Goal: Task Accomplishment & Management: Use online tool/utility

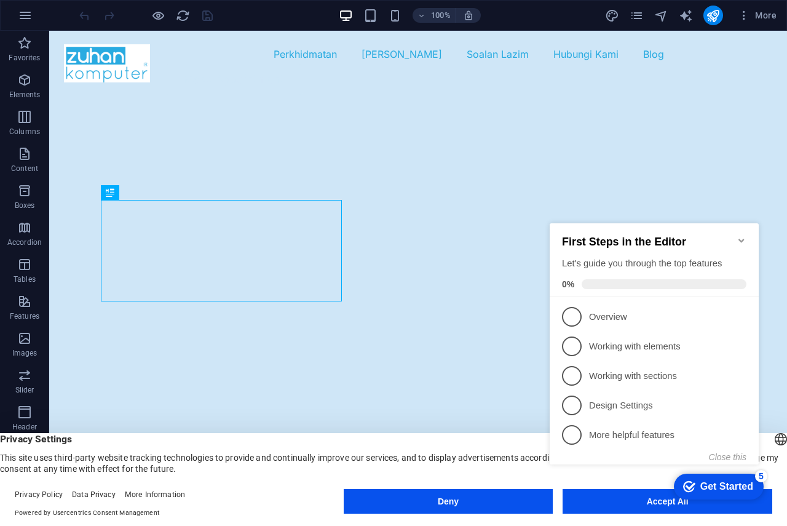
click div "checkmark Get Started 5 First Steps in the Editor Let's guide you through the t…"
click at [637, 511] on button "Accept All" at bounding box center [667, 501] width 210 height 25
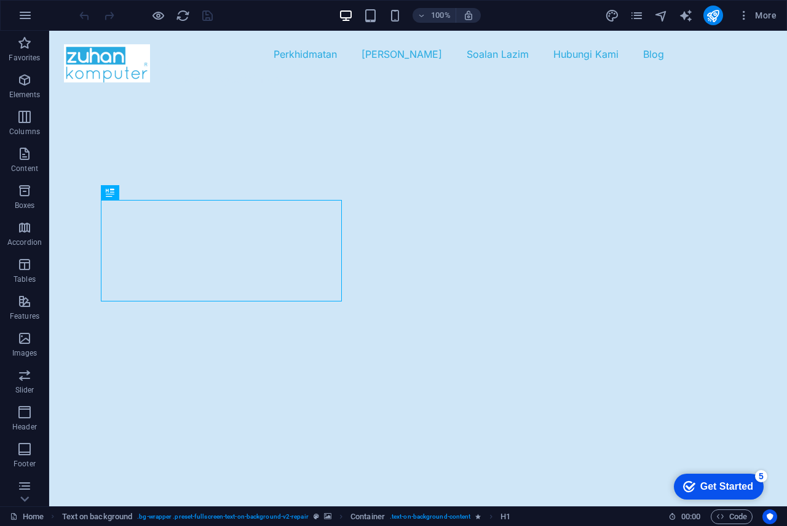
click at [718, 482] on div "Get Started" at bounding box center [726, 486] width 53 height 11
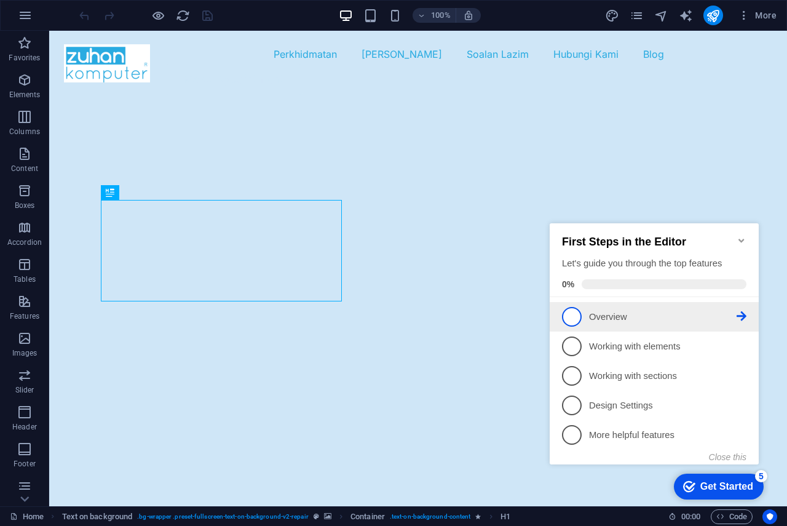
click at [581, 318] on link "1 Overview - incomplete" at bounding box center [654, 317] width 184 height 20
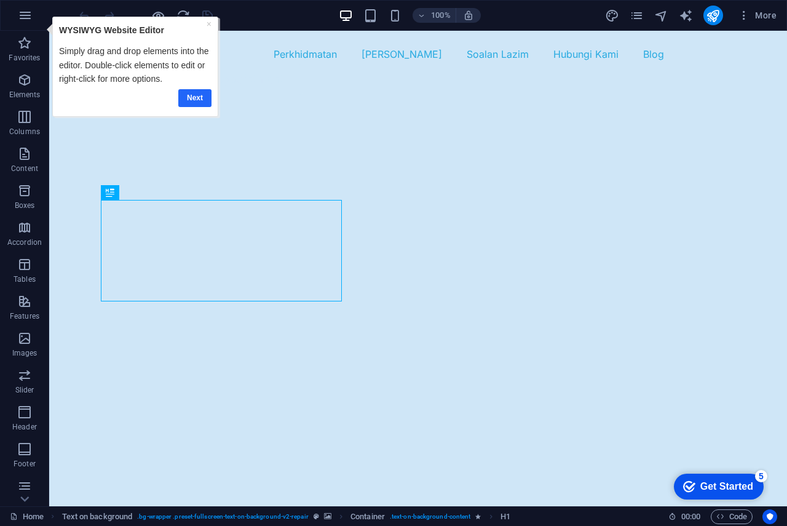
click at [189, 98] on link "Next" at bounding box center [194, 98] width 33 height 18
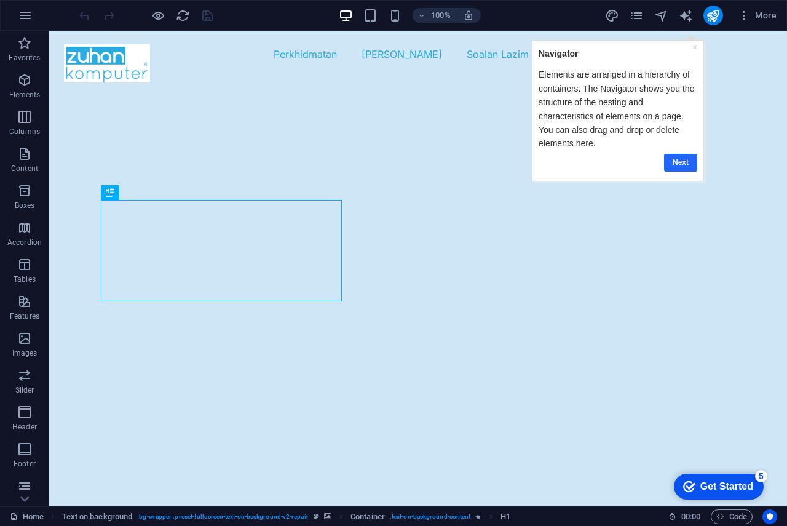
click at [681, 163] on link "Next" at bounding box center [679, 162] width 33 height 18
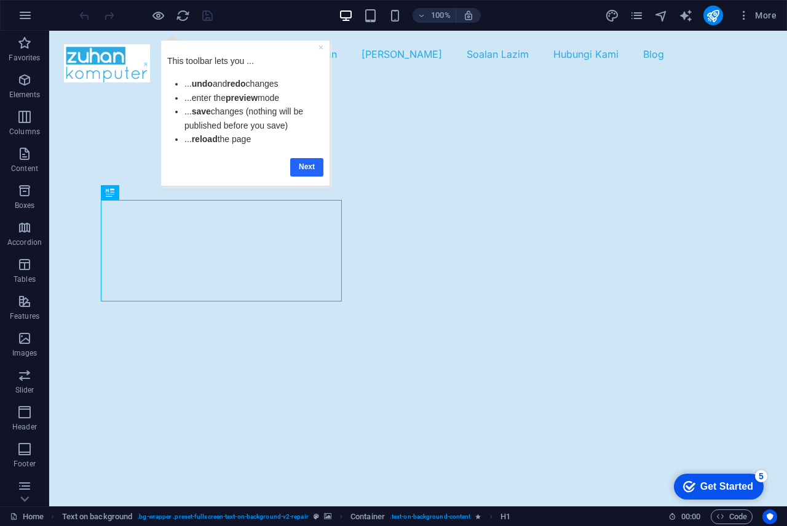
click at [301, 165] on link "Next" at bounding box center [306, 167] width 33 height 18
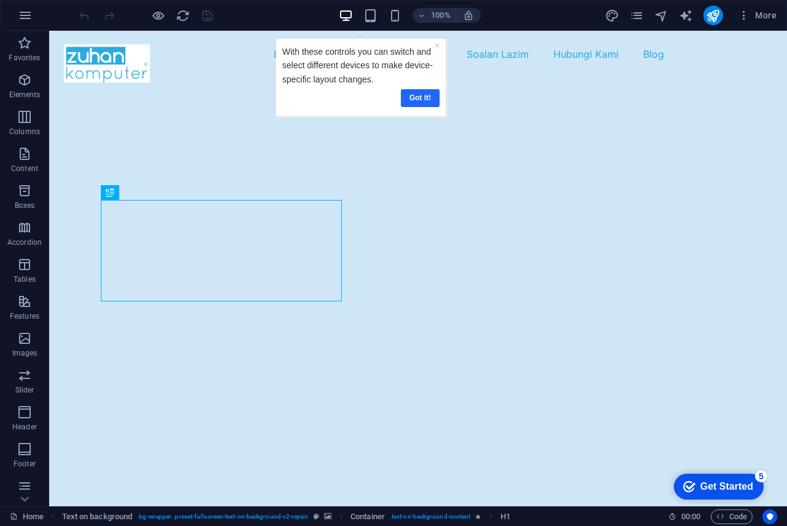
click at [418, 100] on link "Got it!" at bounding box center [419, 98] width 39 height 18
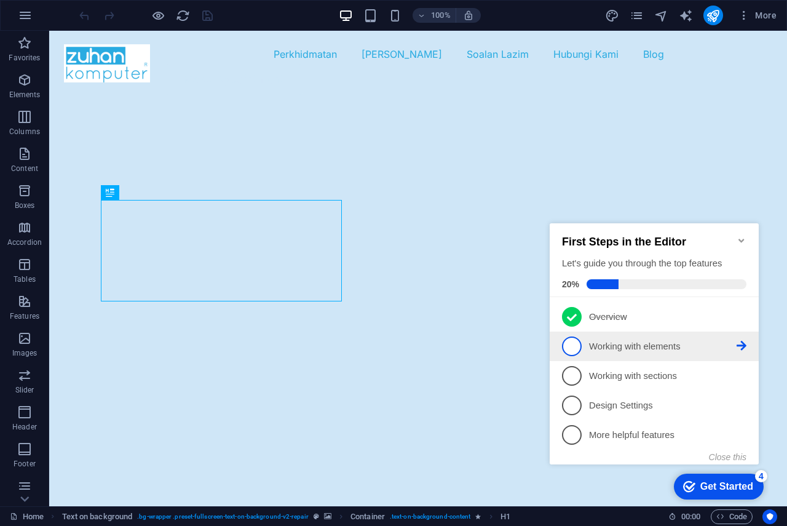
click at [570, 341] on span "2" at bounding box center [572, 346] width 20 height 20
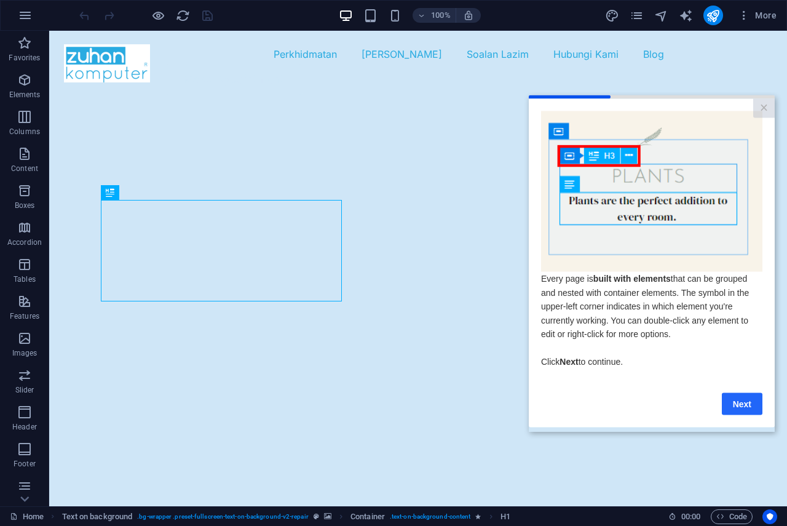
click at [742, 406] on link "Next" at bounding box center [742, 403] width 41 height 22
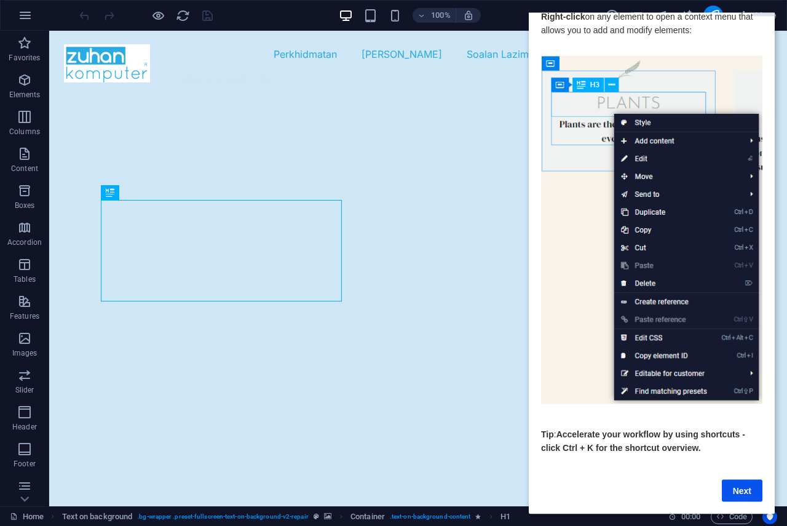
scroll to position [32, 0]
click at [743, 481] on link "Next" at bounding box center [742, 490] width 41 height 22
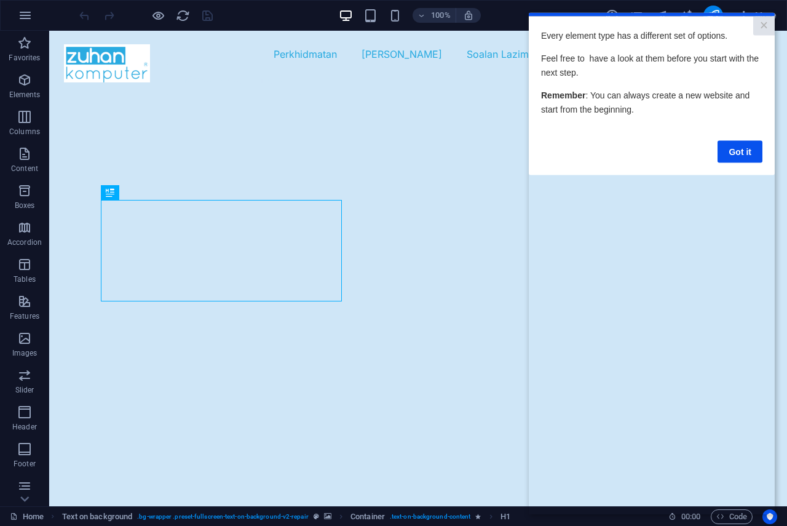
scroll to position [0, 0]
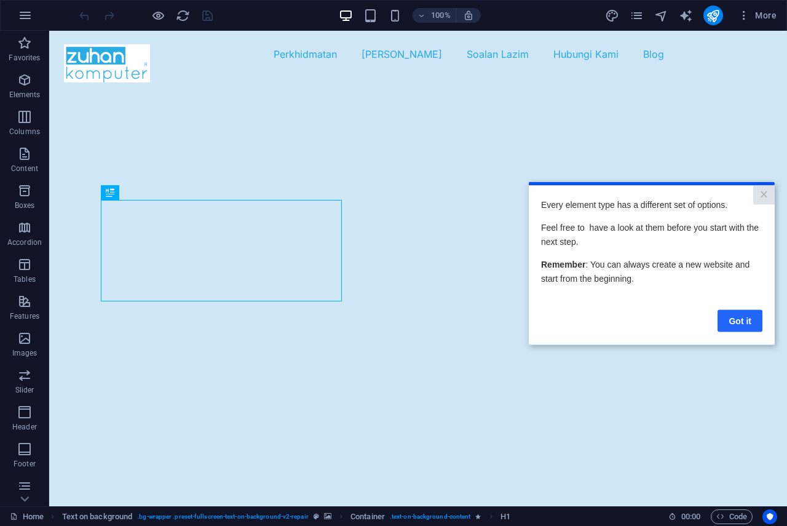
click at [752, 326] on link "Got it" at bounding box center [739, 320] width 45 height 22
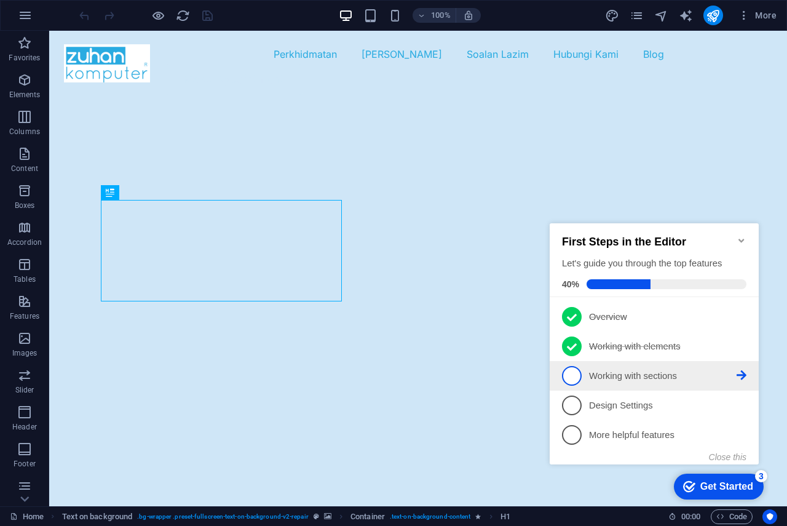
click at [685, 377] on p "Working with sections - incomplete" at bounding box center [663, 375] width 148 height 13
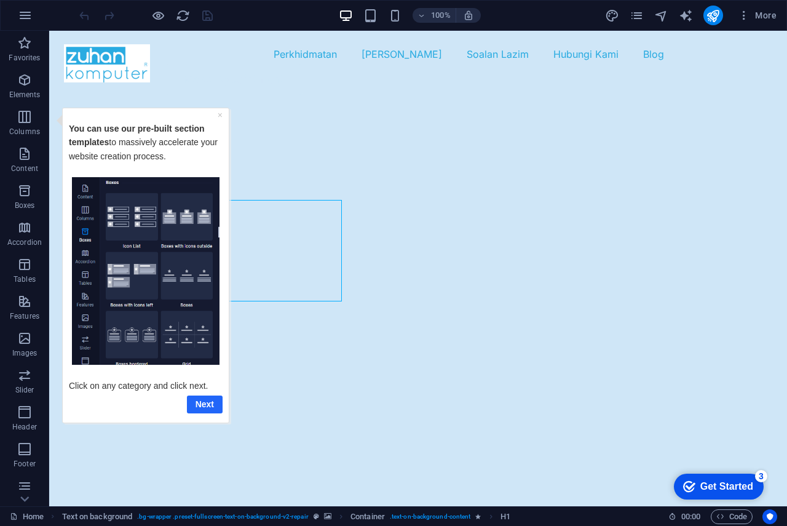
drag, startPoint x: 194, startPoint y: 405, endPoint x: 200, endPoint y: 482, distance: 77.1
click at [194, 405] on link "Next" at bounding box center [205, 404] width 36 height 18
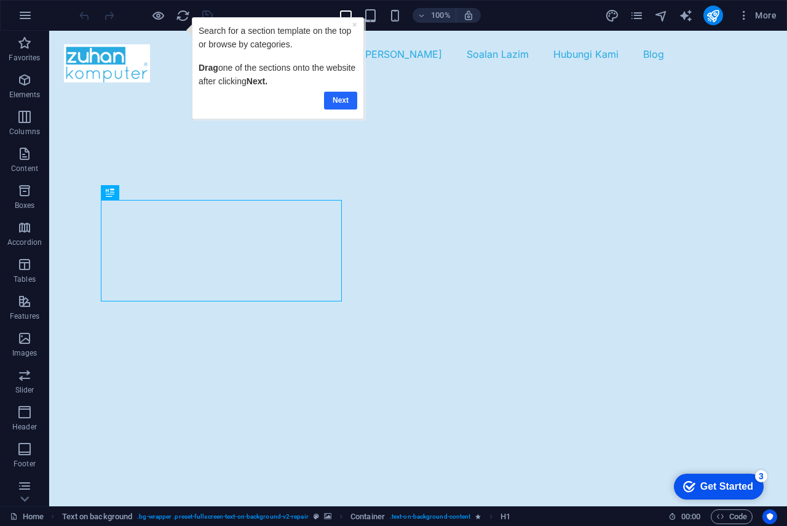
click at [331, 98] on link "Next" at bounding box center [339, 101] width 33 height 18
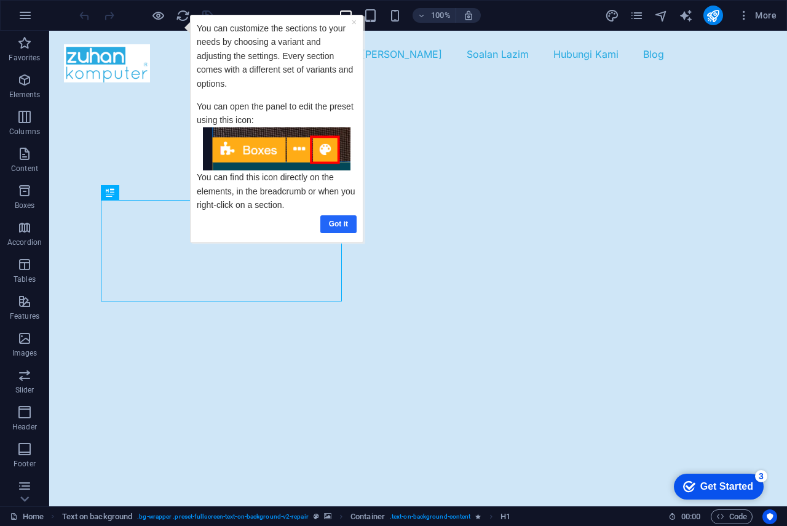
click at [347, 221] on link "Got it" at bounding box center [338, 224] width 36 height 18
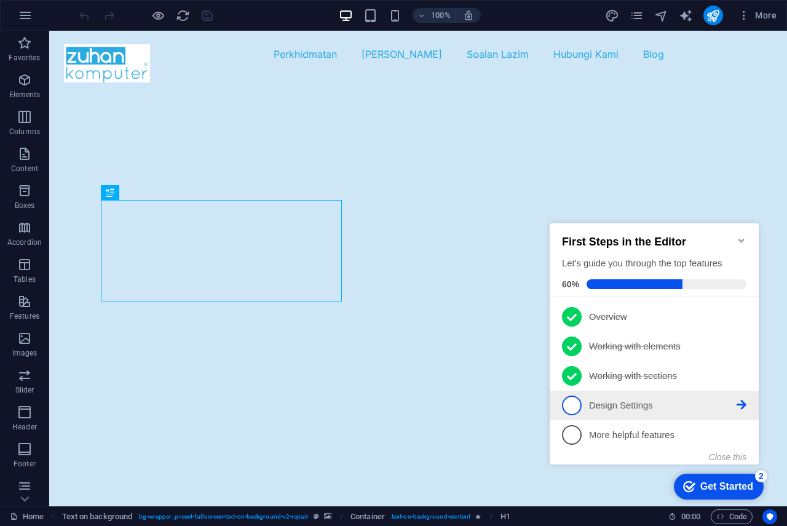
click at [601, 396] on link "4 Design Settings - incomplete" at bounding box center [654, 405] width 184 height 20
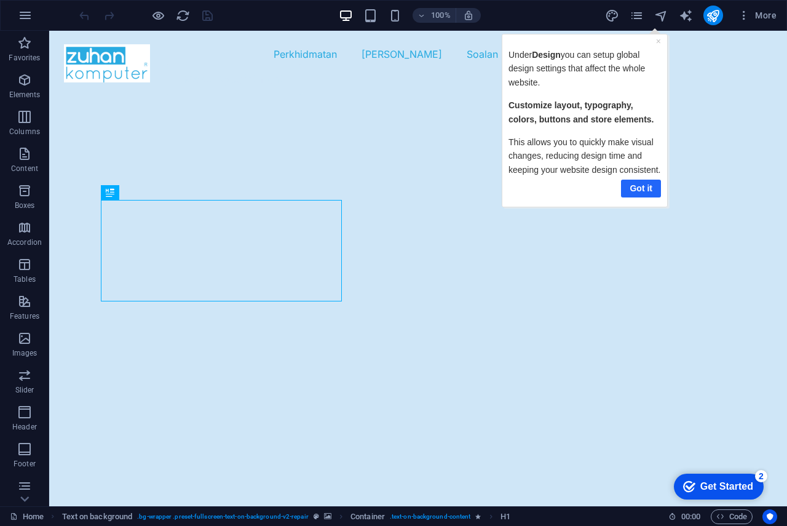
click at [634, 193] on link "Got it" at bounding box center [640, 188] width 40 height 18
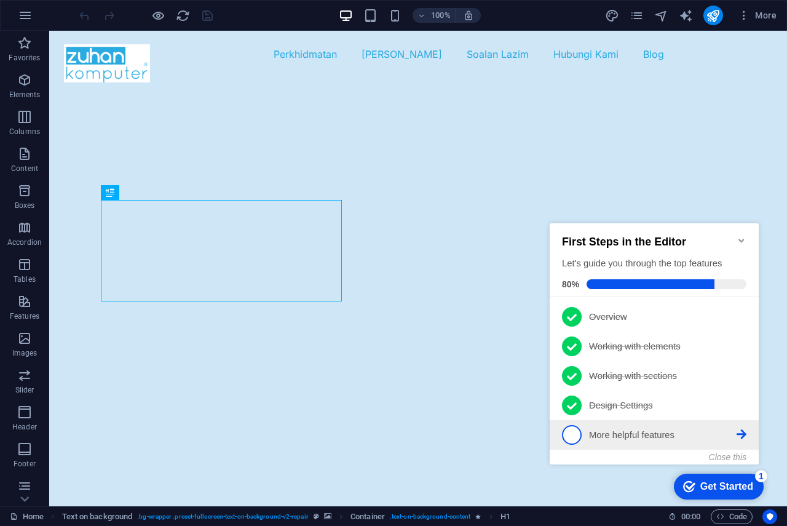
click at [642, 437] on p "More helpful features - incomplete" at bounding box center [663, 434] width 148 height 13
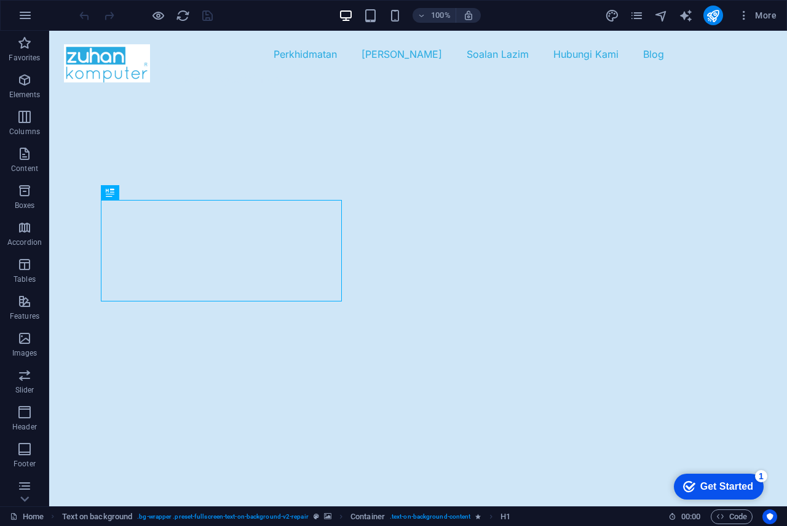
click at [693, 487] on div "checkmark Get Started 1" at bounding box center [718, 486] width 70 height 12
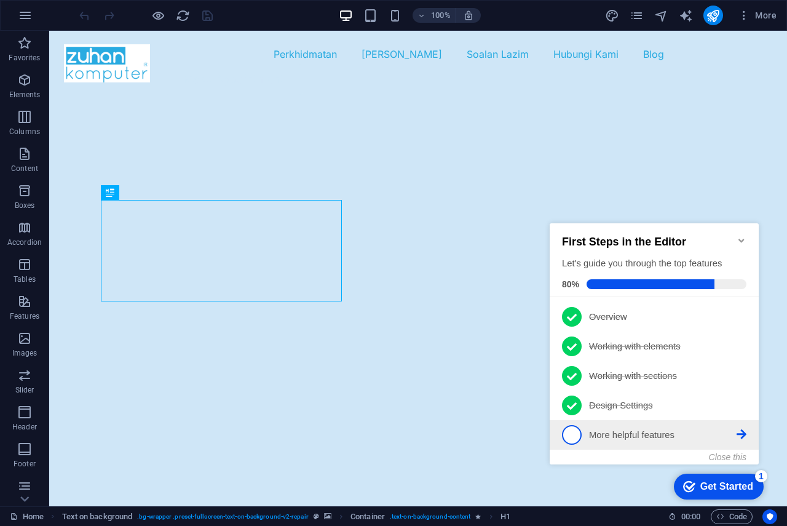
click at [575, 427] on span "5" at bounding box center [572, 435] width 20 height 20
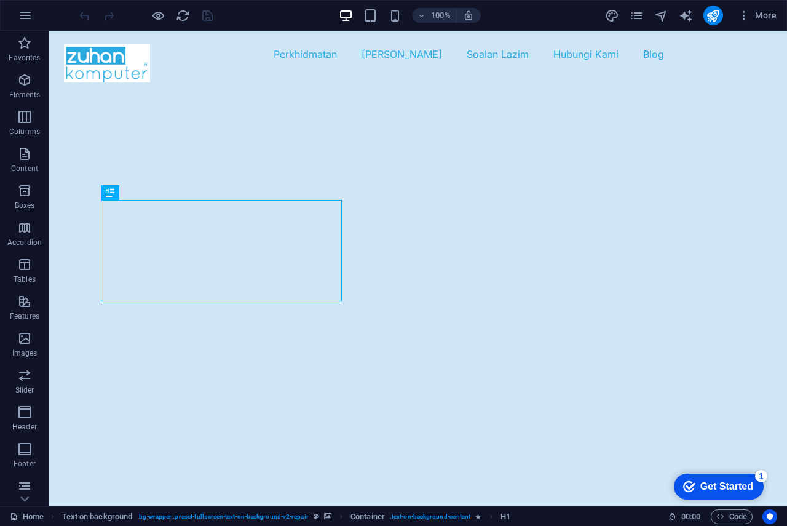
click at [747, 484] on div "Get Started" at bounding box center [726, 486] width 53 height 11
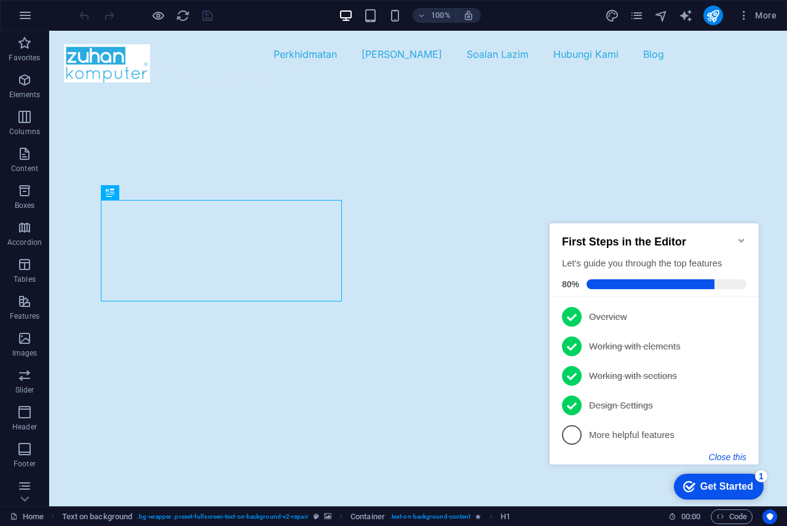
click at [743, 457] on button "Close this" at bounding box center [727, 457] width 37 height 10
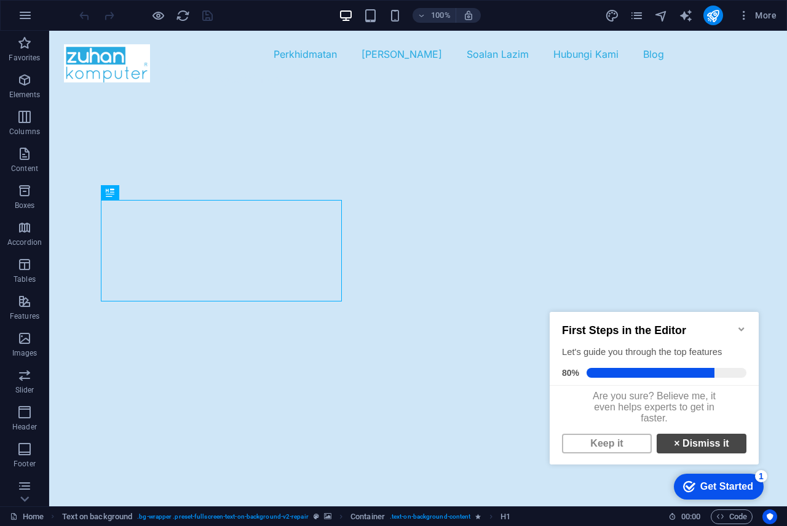
click at [715, 448] on link "× Dismiss it" at bounding box center [701, 443] width 90 height 20
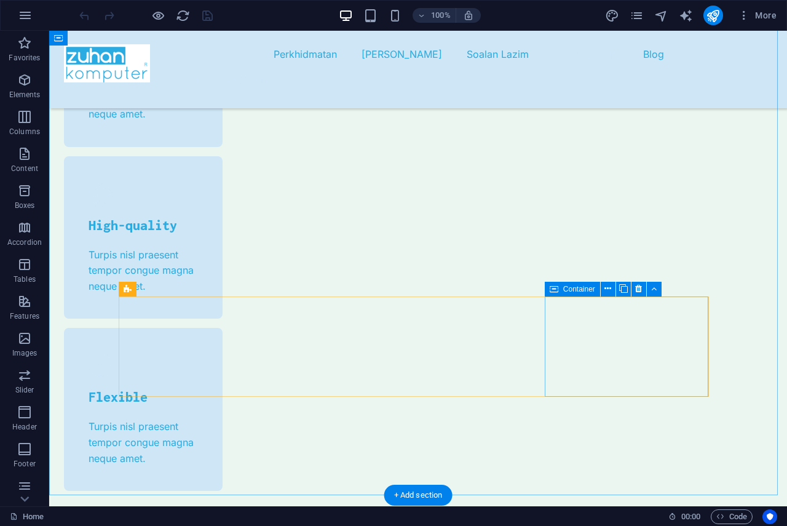
scroll to position [4241, 0]
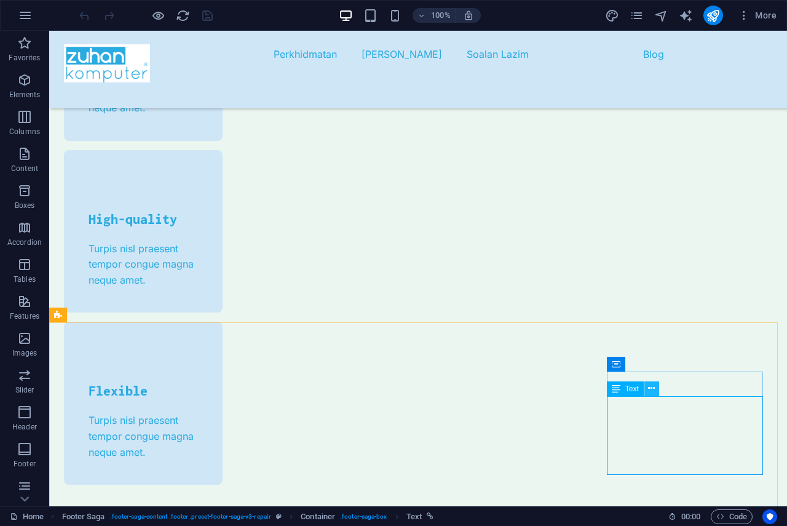
click at [652, 389] on icon at bounding box center [651, 388] width 7 height 13
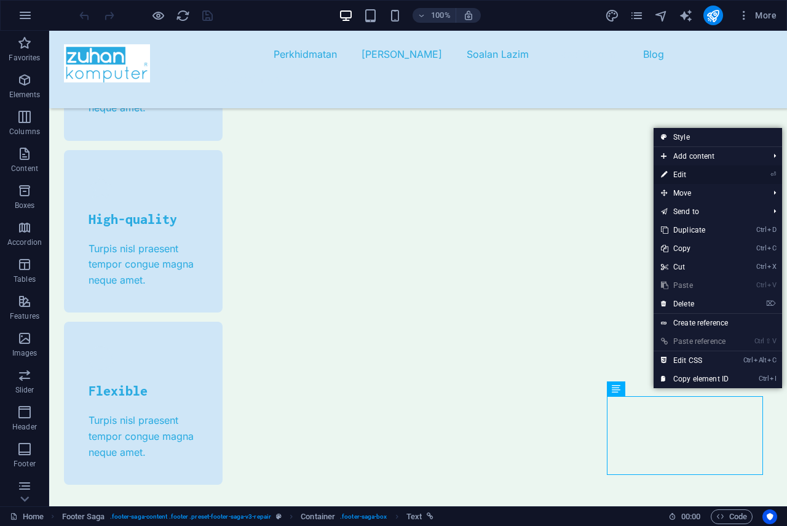
click at [701, 176] on link "⏎ Edit" at bounding box center [694, 174] width 82 height 18
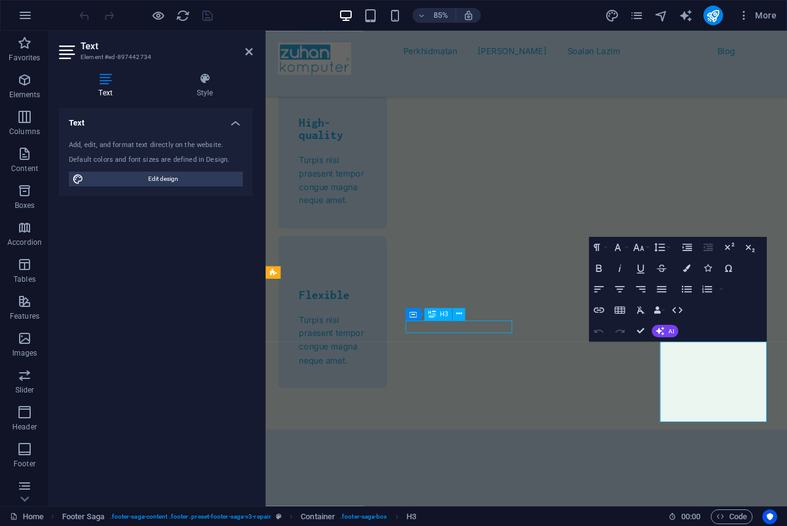
scroll to position [4241, 0]
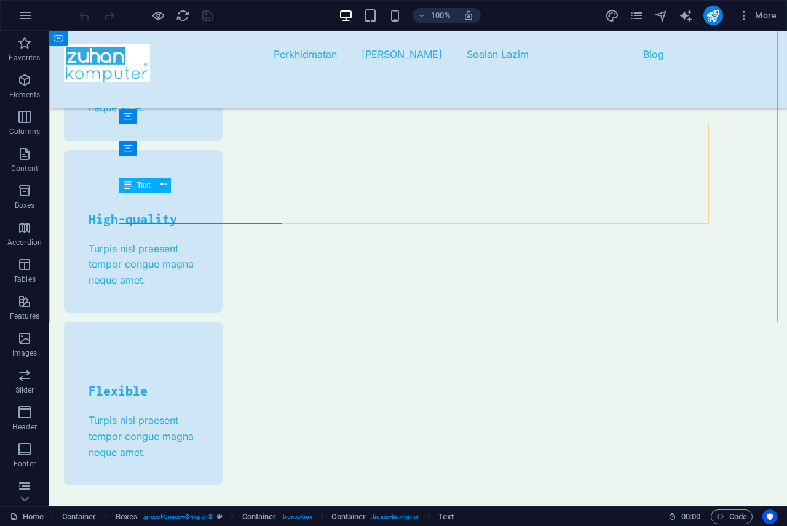
click at [130, 189] on icon at bounding box center [128, 185] width 9 height 15
click at [164, 186] on icon at bounding box center [163, 184] width 7 height 13
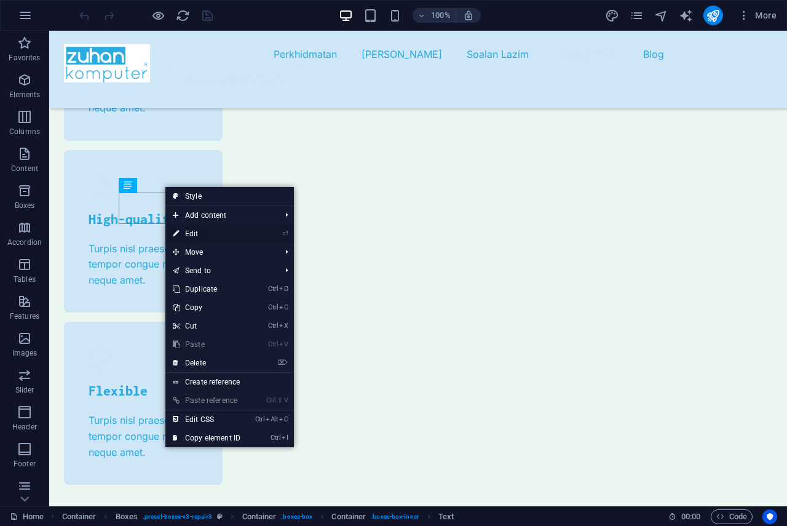
click at [195, 234] on link "⏎ Edit" at bounding box center [206, 233] width 82 height 18
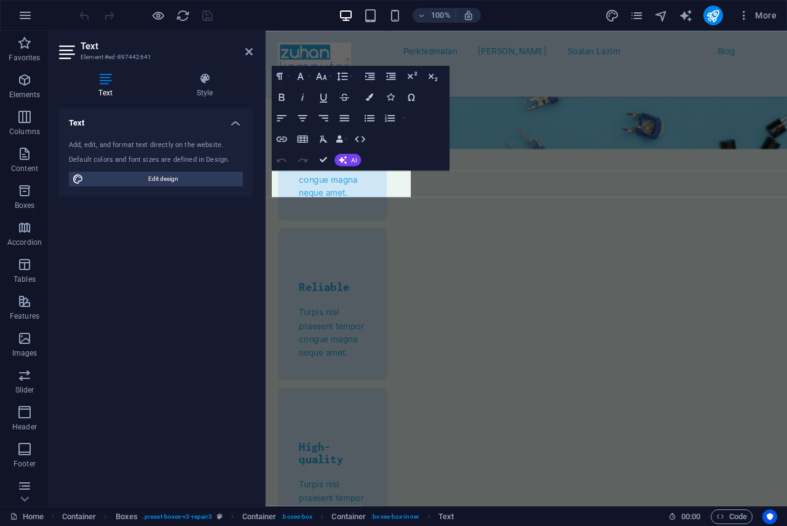
scroll to position [4489, 0]
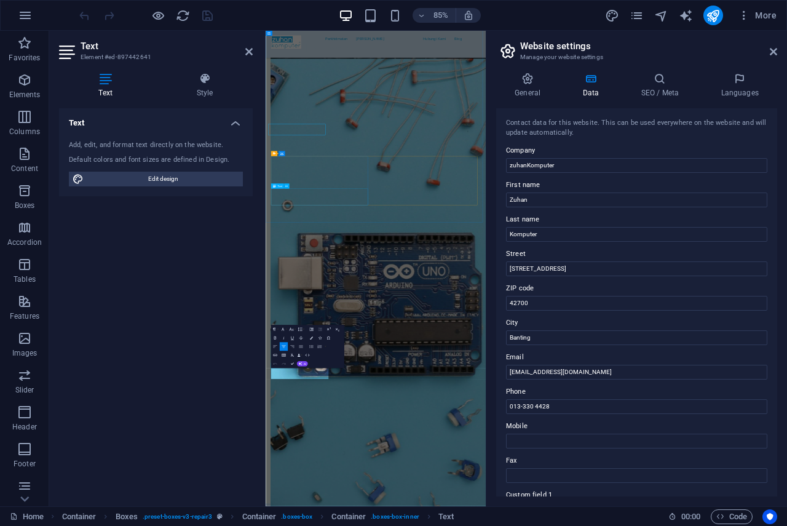
scroll to position [4386, 0]
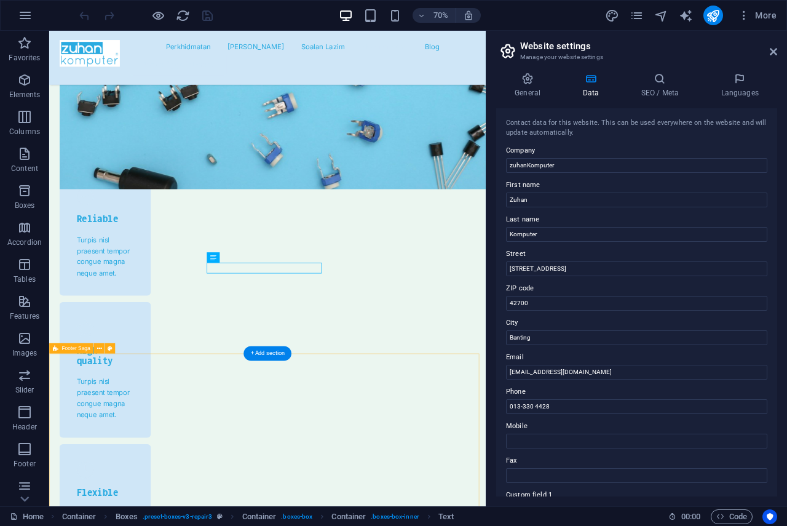
scroll to position [4376, 0]
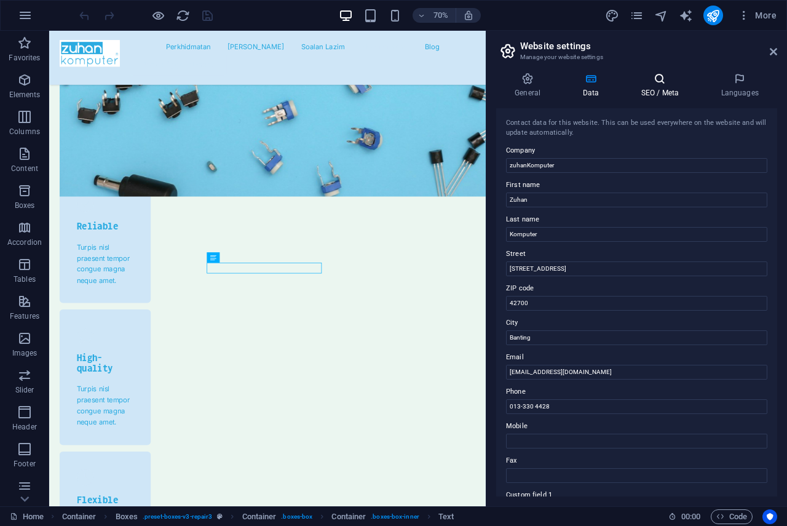
click at [668, 82] on icon at bounding box center [659, 79] width 75 height 12
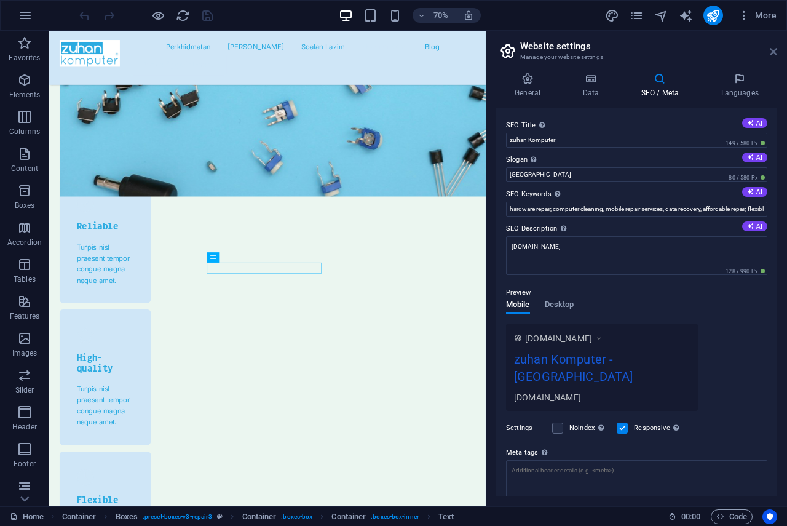
click at [770, 52] on icon at bounding box center [773, 52] width 7 height 10
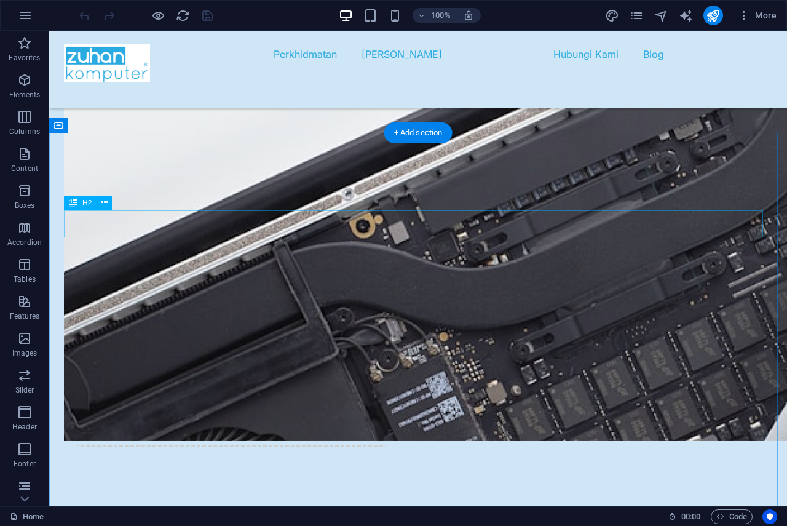
scroll to position [2719, 0]
